Goal: Find specific page/section: Find specific page/section

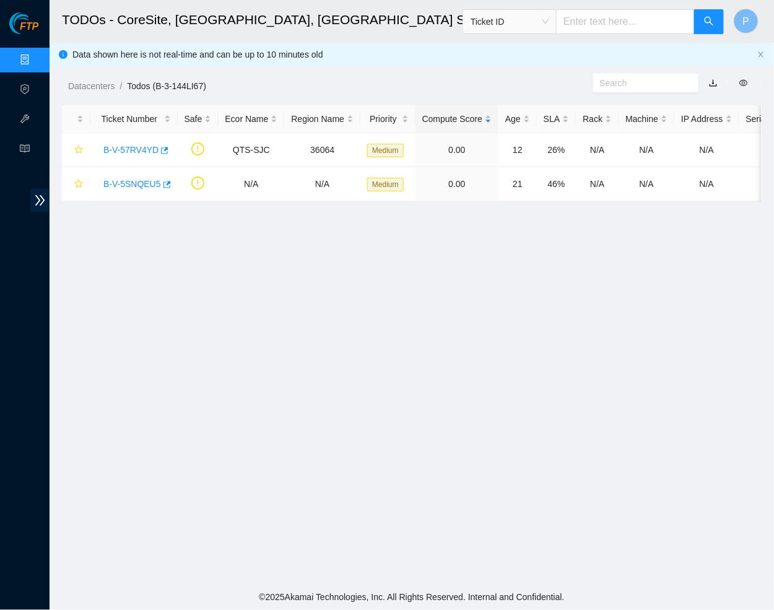
scroll to position [77, 0]
click at [762, 56] on icon "close" at bounding box center [760, 54] width 7 height 7
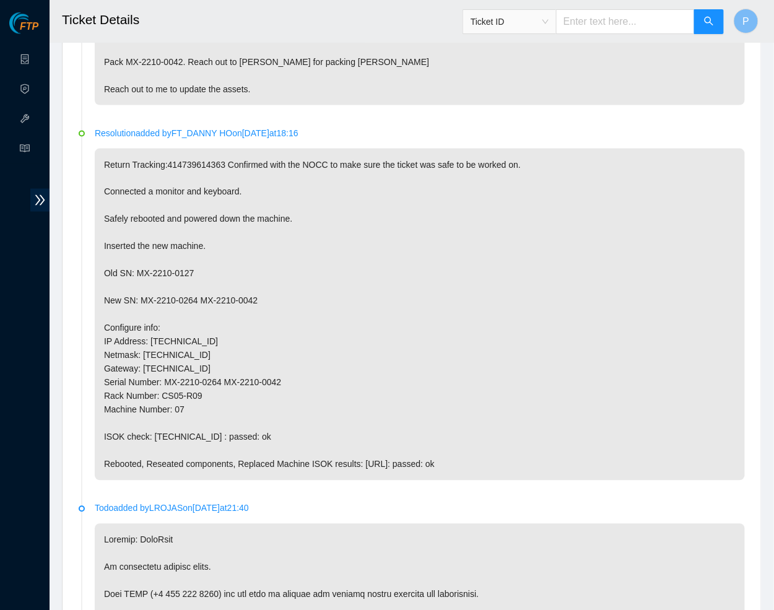
click at [249, 222] on p "Return Tracking:414739614363 Confirmed with the NOCC to make sure the ticket wa…" at bounding box center [420, 315] width 650 height 332
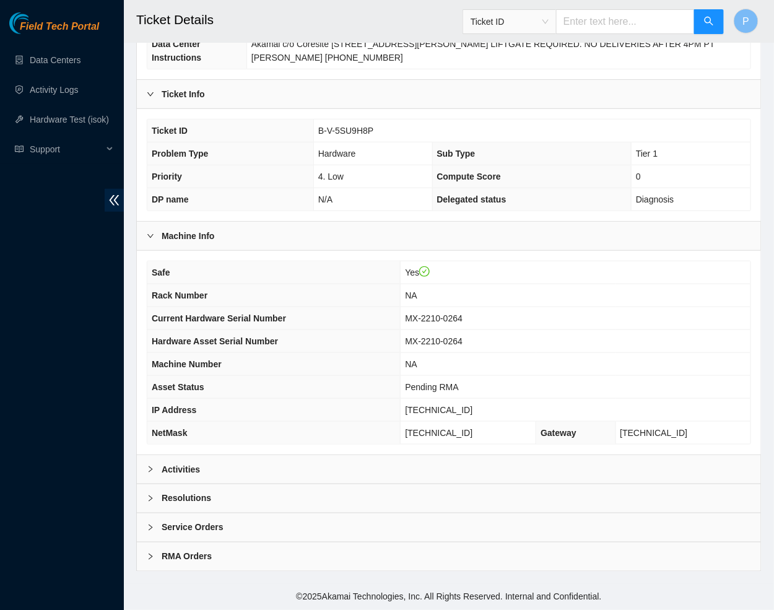
scroll to position [178, 0]
click at [220, 464] on div "Activities" at bounding box center [449, 469] width 624 height 28
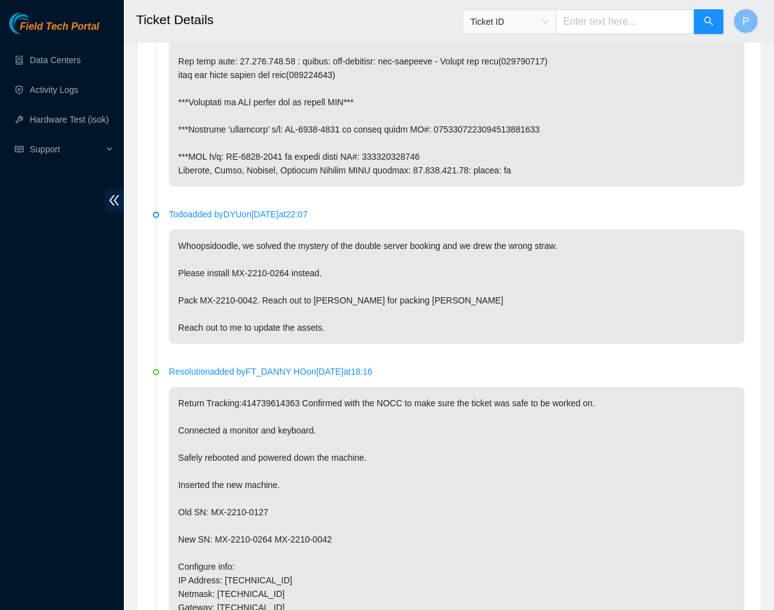
scroll to position [1014, 0]
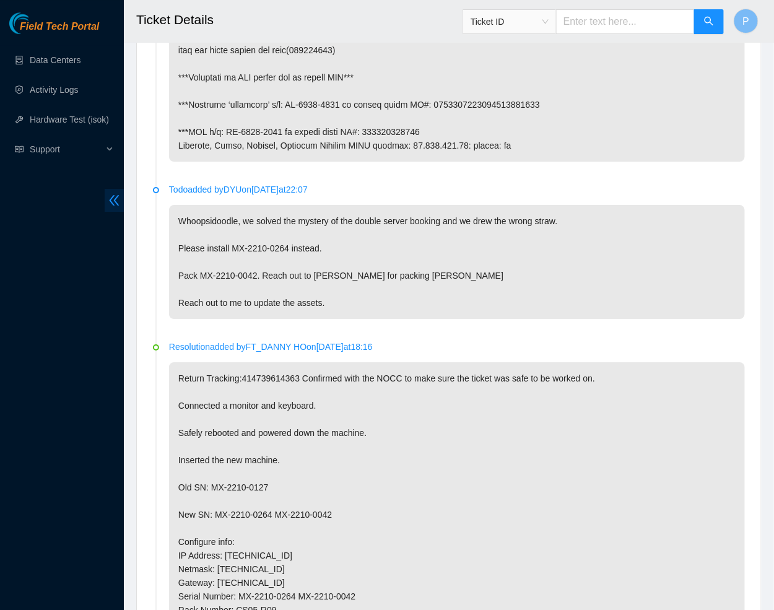
click at [111, 199] on icon "double-left" at bounding box center [115, 200] width 10 height 11
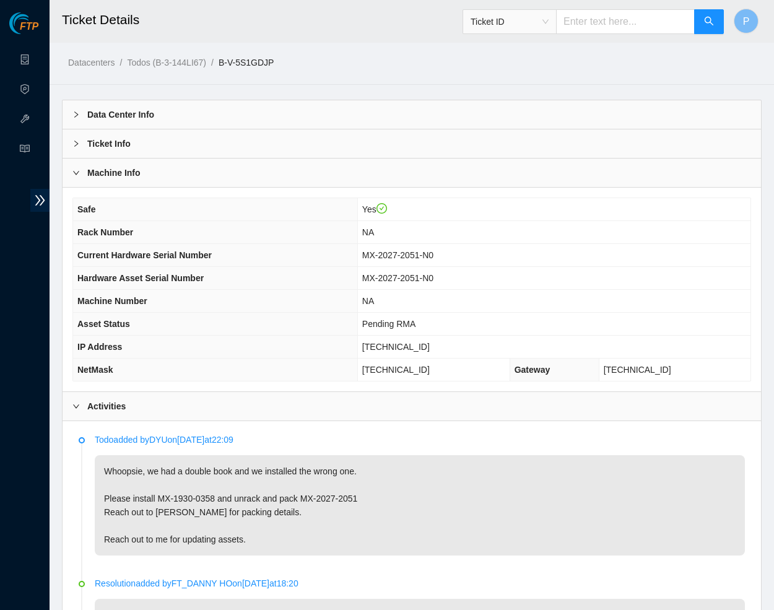
scroll to position [227, 0]
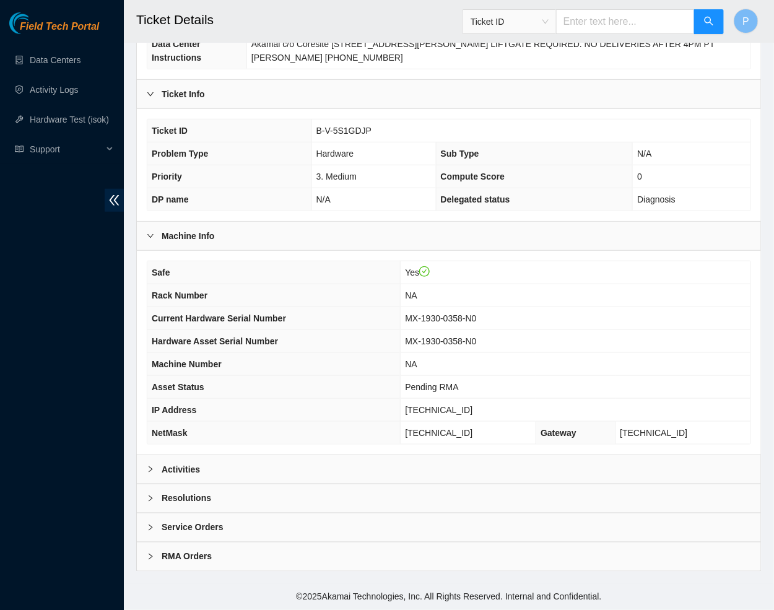
scroll to position [178, 0]
click at [357, 467] on div "Activities" at bounding box center [449, 469] width 624 height 28
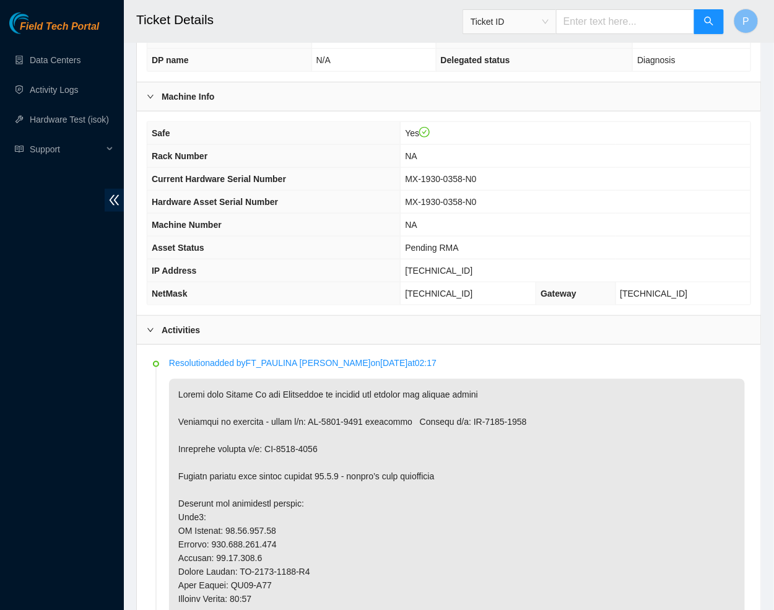
scroll to position [325, 0]
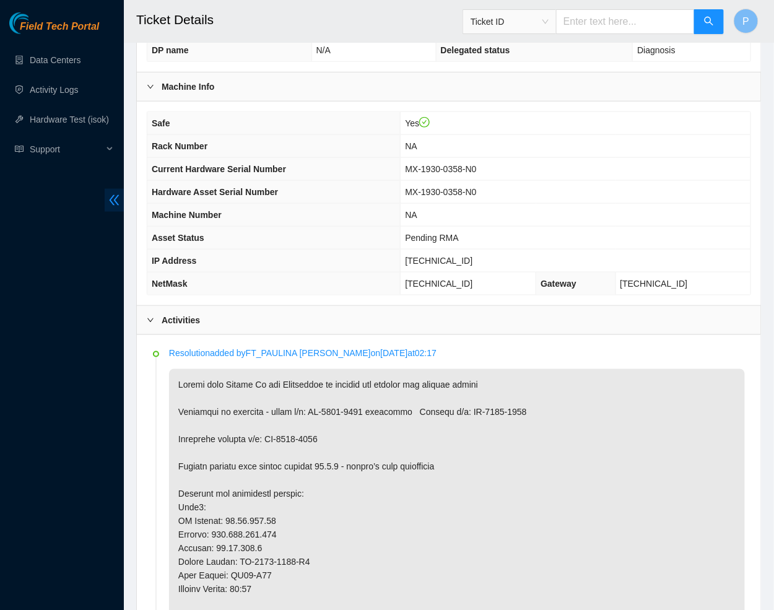
click at [113, 205] on icon "double-left" at bounding box center [114, 200] width 13 height 13
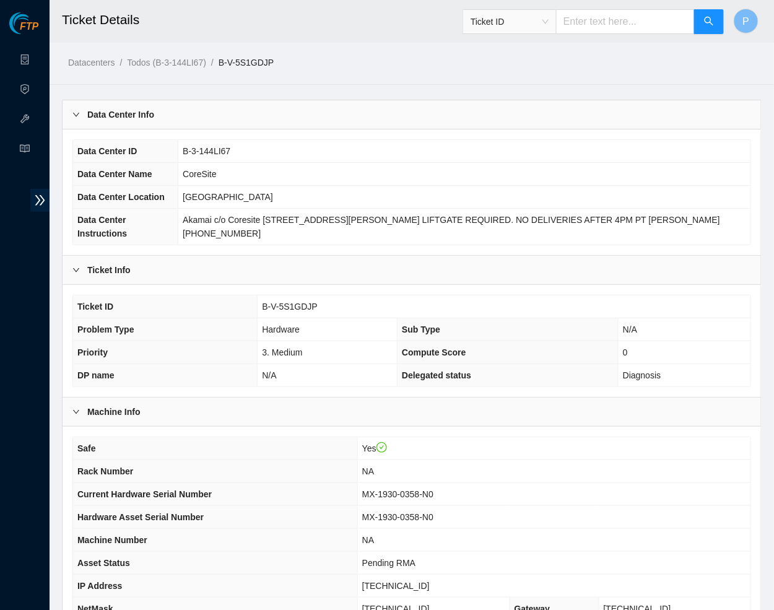
scroll to position [0, 0]
click at [36, 55] on link "Data Centers" at bounding box center [61, 60] width 51 height 10
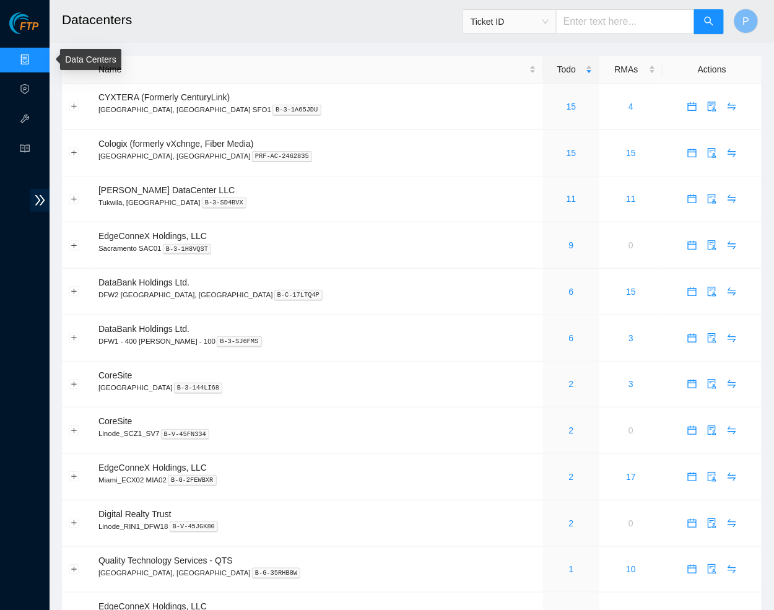
click at [36, 57] on link "Data Centers" at bounding box center [61, 60] width 51 height 10
click at [628, 24] on input "text" at bounding box center [625, 21] width 139 height 25
paste input "B-V-5AWJU23"
type input "B-V-5AWJU23"
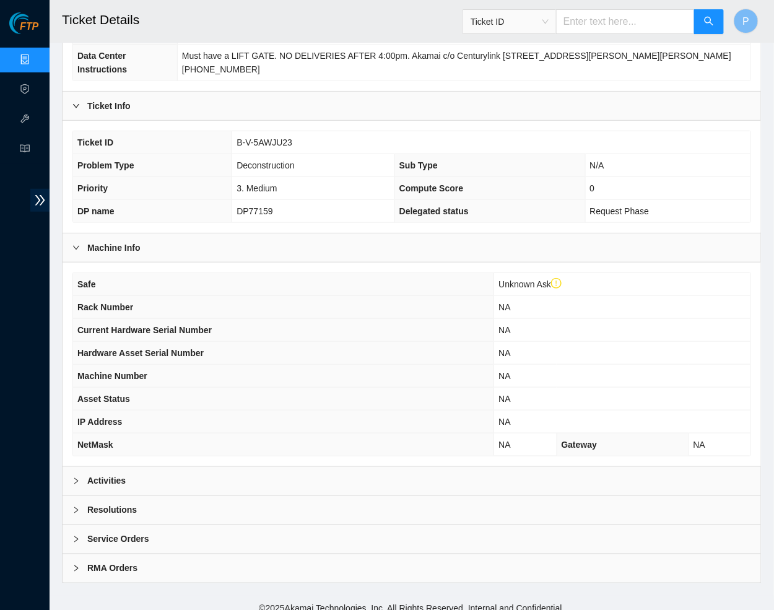
click at [282, 467] on div "Activities" at bounding box center [412, 481] width 698 height 28
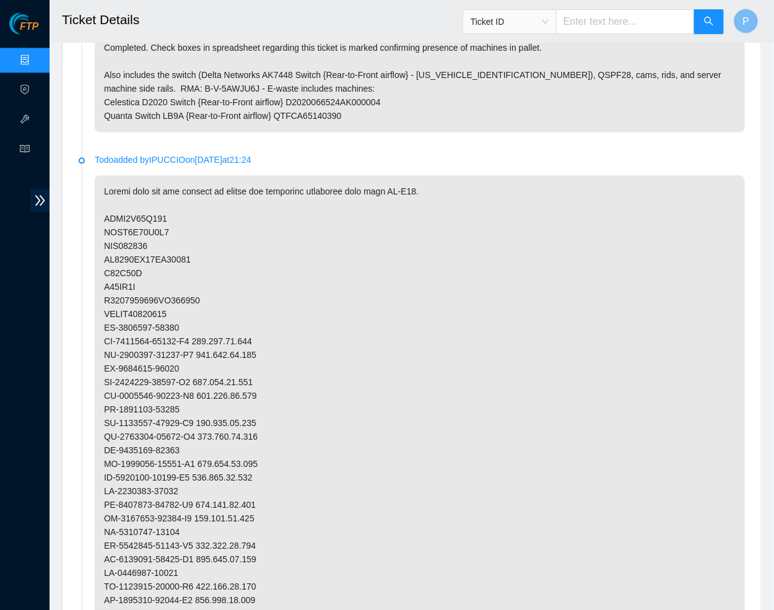
scroll to position [684, 0]
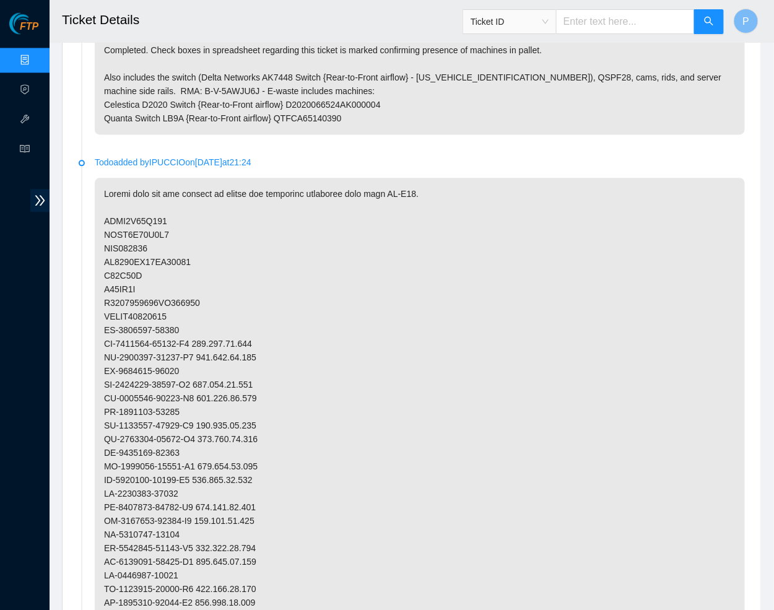
click at [36, 55] on link "Data Centers" at bounding box center [61, 60] width 51 height 10
